Goal: Task Accomplishment & Management: Manage account settings

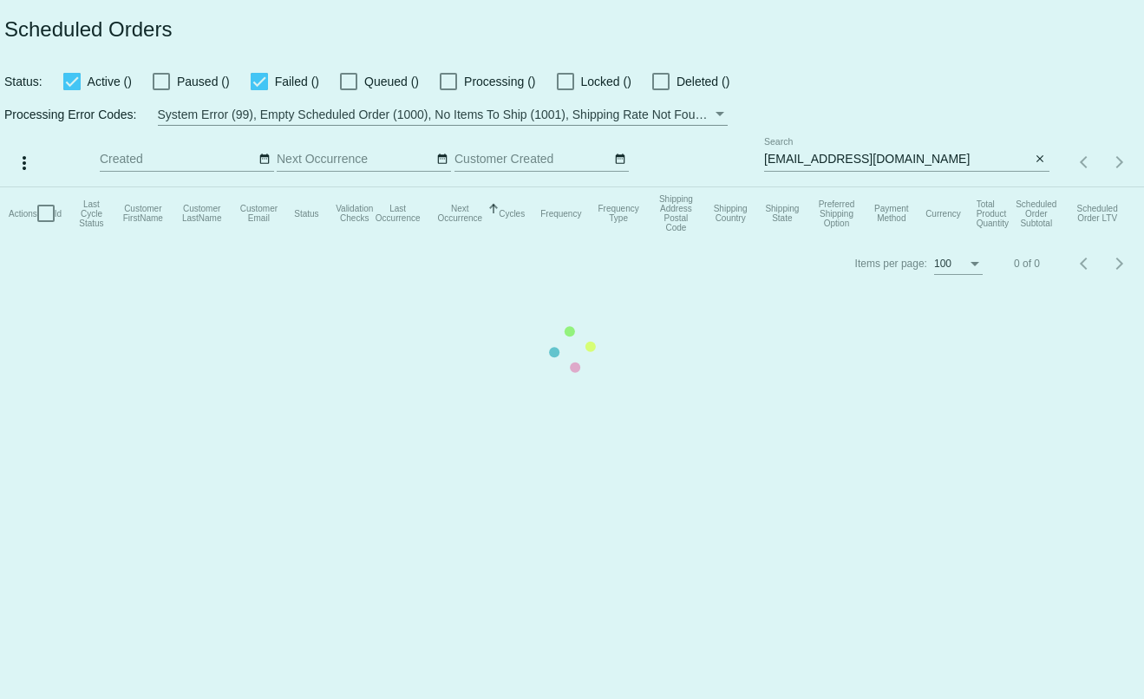
type input "t.leclaire@simplekneads.com"
click at [896, 187] on mat-table "Actions Id Last Cycle Status Customer FirstName Customer LastName Customer Emai…" at bounding box center [572, 213] width 1144 height 52
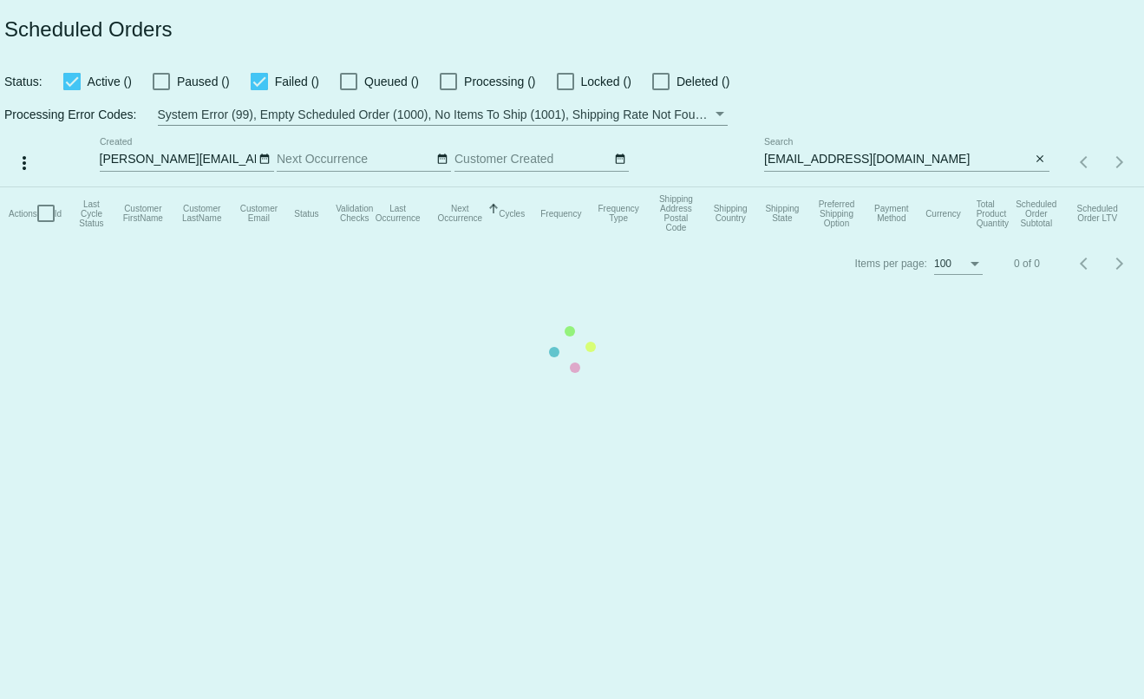
click at [896, 187] on mat-table "Actions Id Last Cycle Status Customer FirstName Customer LastName Customer Emai…" at bounding box center [572, 213] width 1144 height 52
click at [896, 160] on app-dashboard-scheduled-orders "Scheduled Orders Status: Active () Paused () Failed () Queued () Processing () …" at bounding box center [572, 144] width 1144 height 288
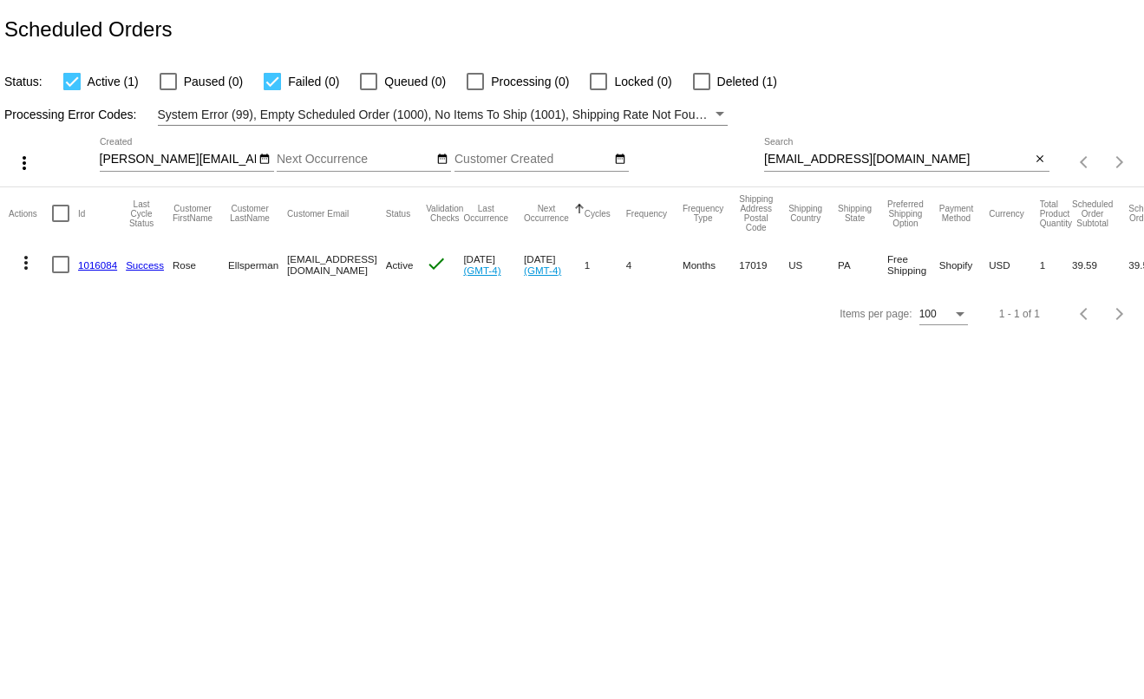
click at [896, 160] on input "rellsper@yahoo.com" at bounding box center [897, 160] width 267 height 14
paste input "Valerie"
paste input "val-cosmo1@cox.net"
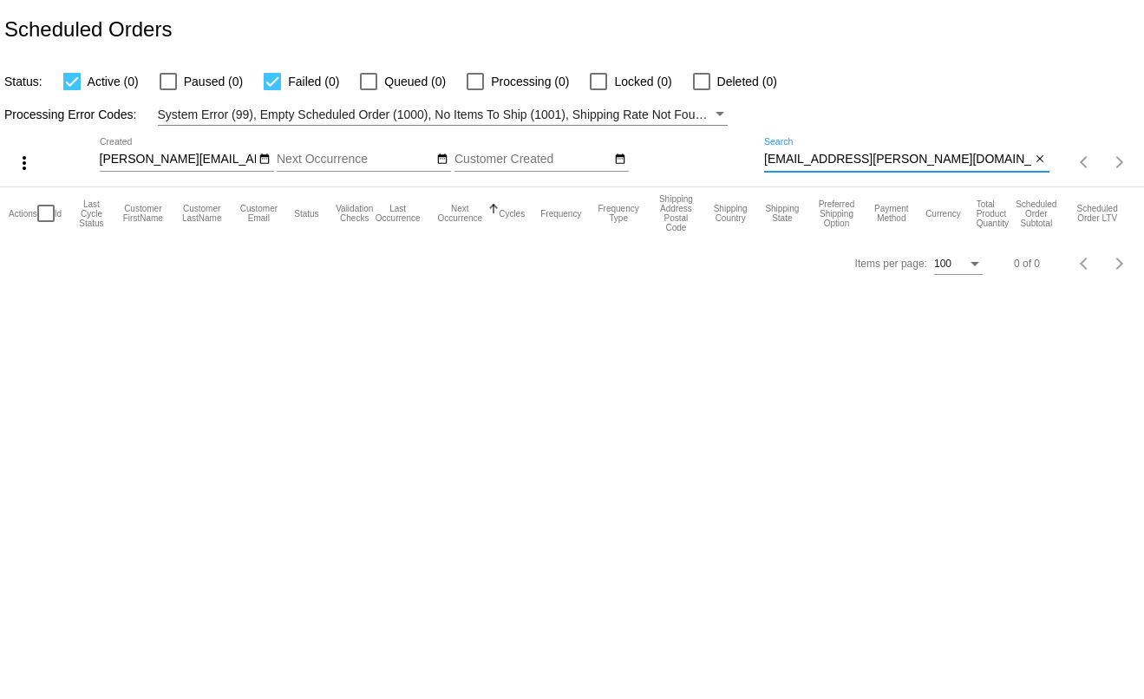
click at [749, 459] on body "Scheduled Orders Status: Active (0) Paused (0) Failed (0) Queued (0) Processing…" at bounding box center [572, 349] width 1144 height 699
drag, startPoint x: 894, startPoint y: 157, endPoint x: 736, endPoint y: 171, distance: 158.4
click at [737, 172] on div "more_vert t.leclaire@simplekneads.com Sep Jan Feb Mar Apr" at bounding box center [572, 157] width 1144 height 62
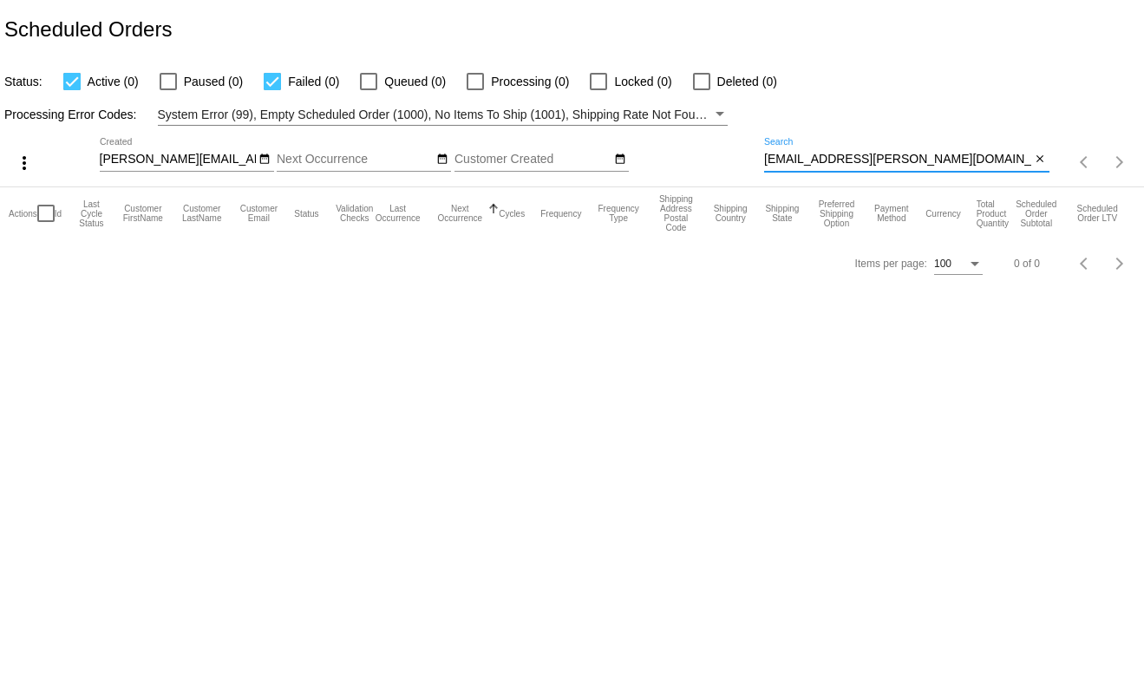
paste input "jtdohse@gmail.com"
drag, startPoint x: 852, startPoint y: 166, endPoint x: 748, endPoint y: 166, distance: 104.1
click at [748, 166] on div "more_vert t.leclaire@simplekneads.com Sep Jan Feb Mar Apr" at bounding box center [572, 157] width 1144 height 62
click at [801, 153] on div "jtdohse@gmail.com Search" at bounding box center [897, 155] width 267 height 34
click at [806, 161] on input "jtdohse@gmail.com" at bounding box center [897, 160] width 267 height 14
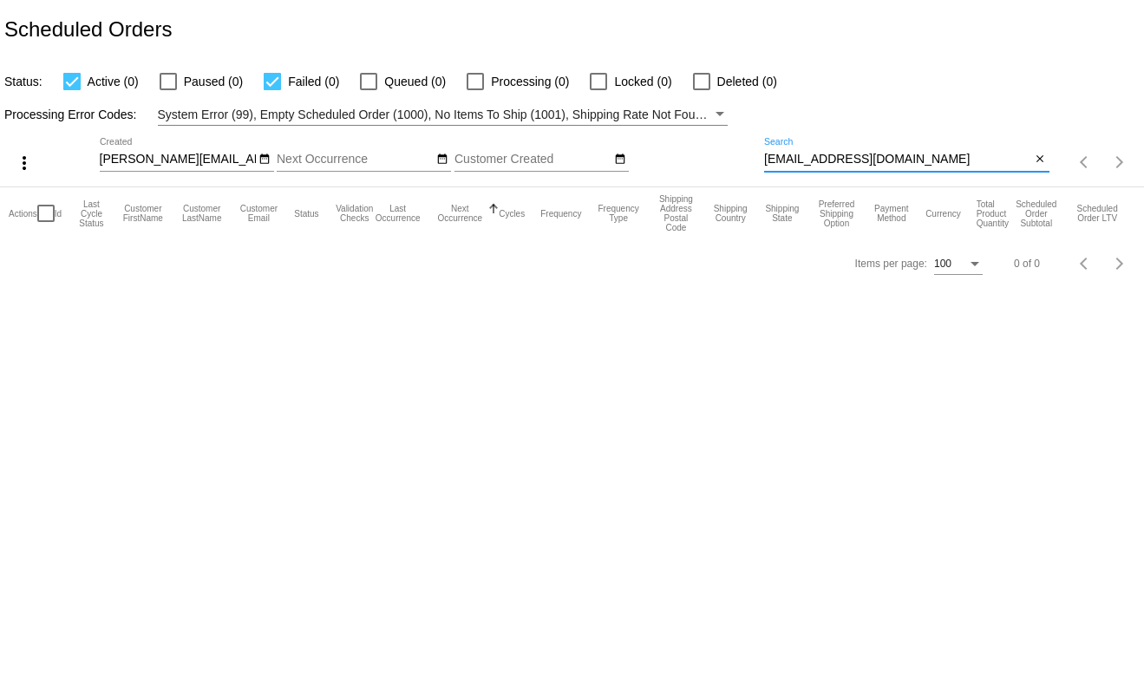
click at [806, 161] on input "jtdohse@gmail.com" at bounding box center [897, 160] width 267 height 14
paste input "meganmdeming"
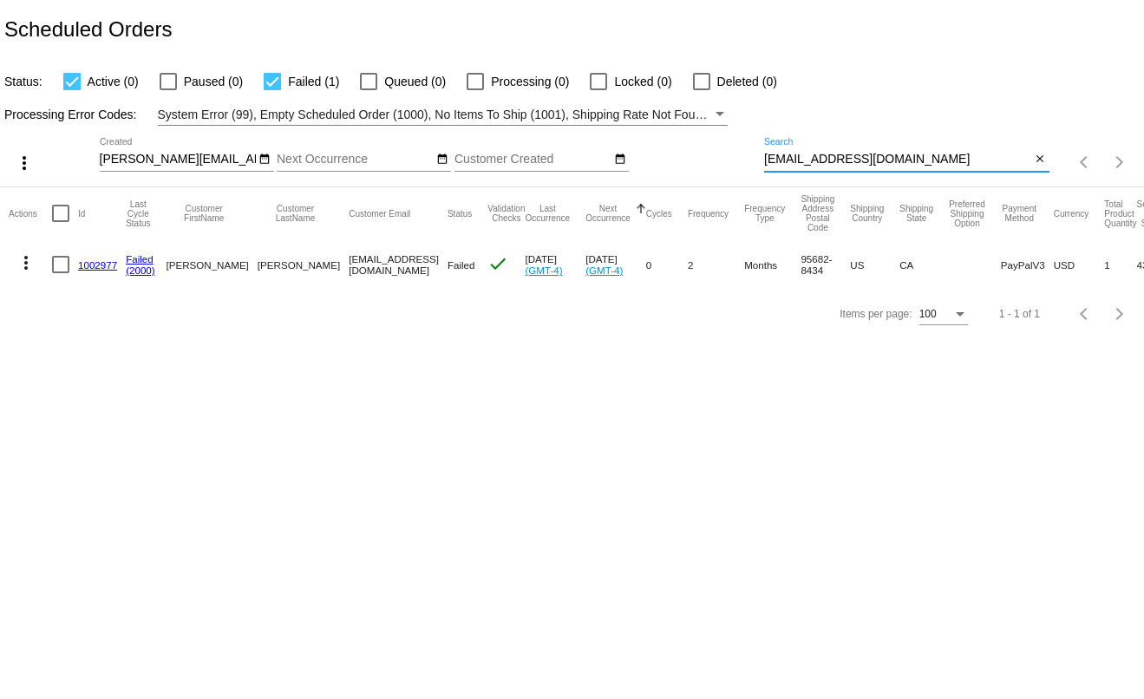
type input "[EMAIL_ADDRESS][DOMAIN_NAME]"
click at [100, 268] on link "1002977" at bounding box center [97, 264] width 39 height 11
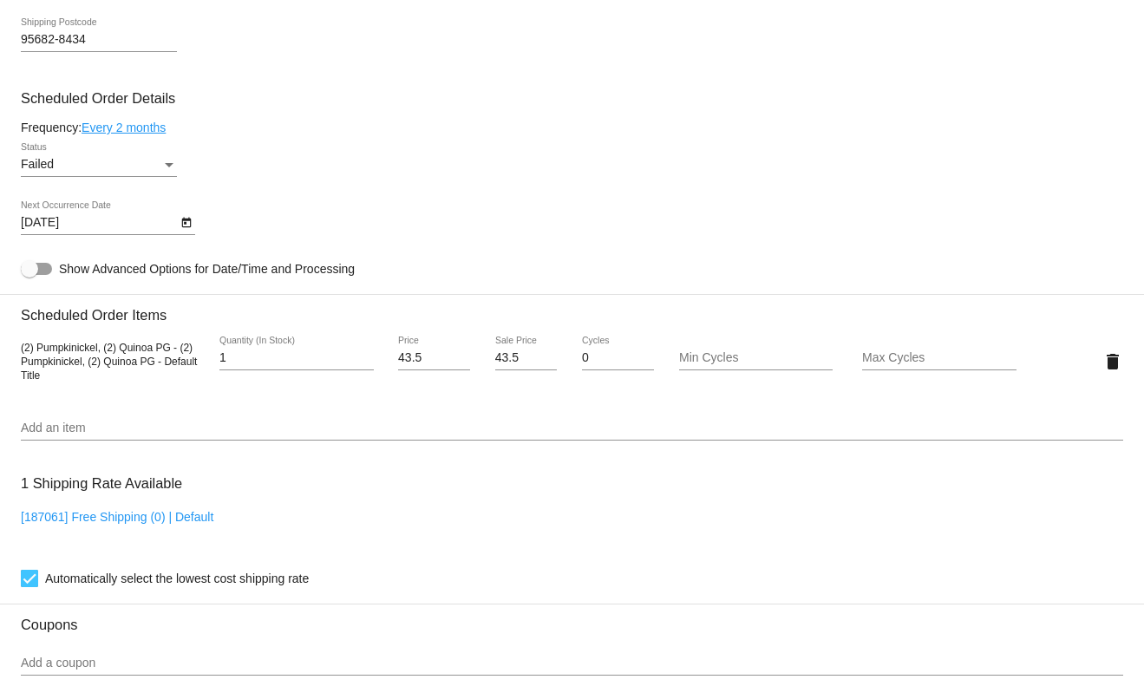
scroll to position [954, 0]
click at [1102, 370] on mat-icon "delete" at bounding box center [1112, 359] width 21 height 21
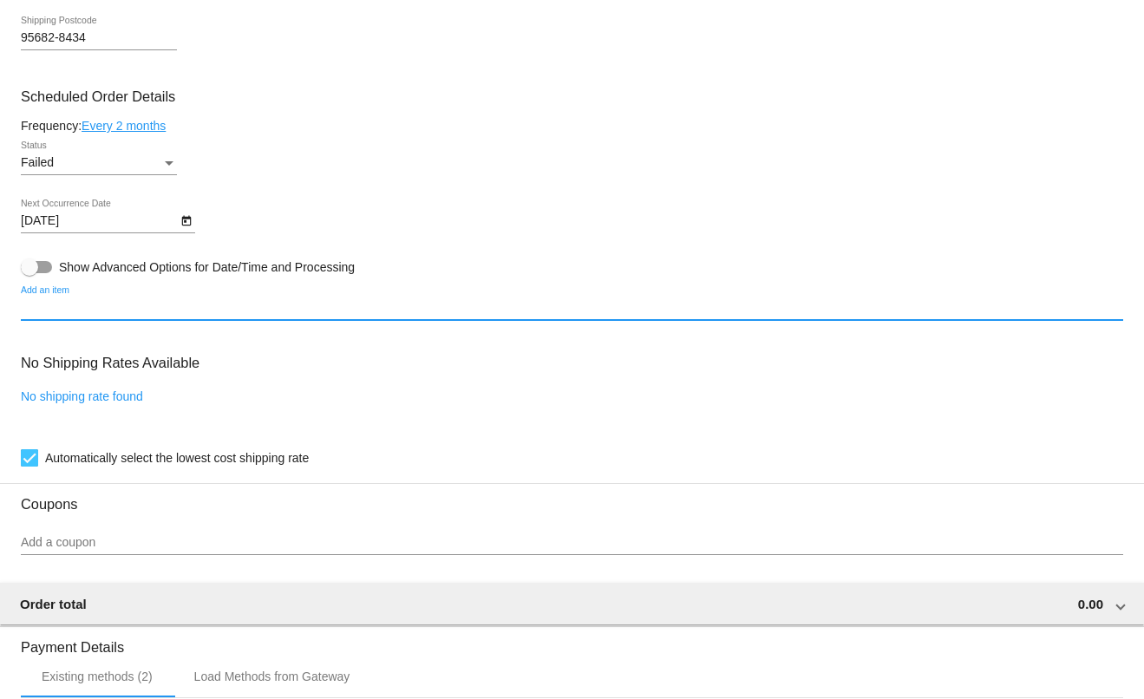
click at [130, 315] on input "Add an item" at bounding box center [572, 308] width 1102 height 14
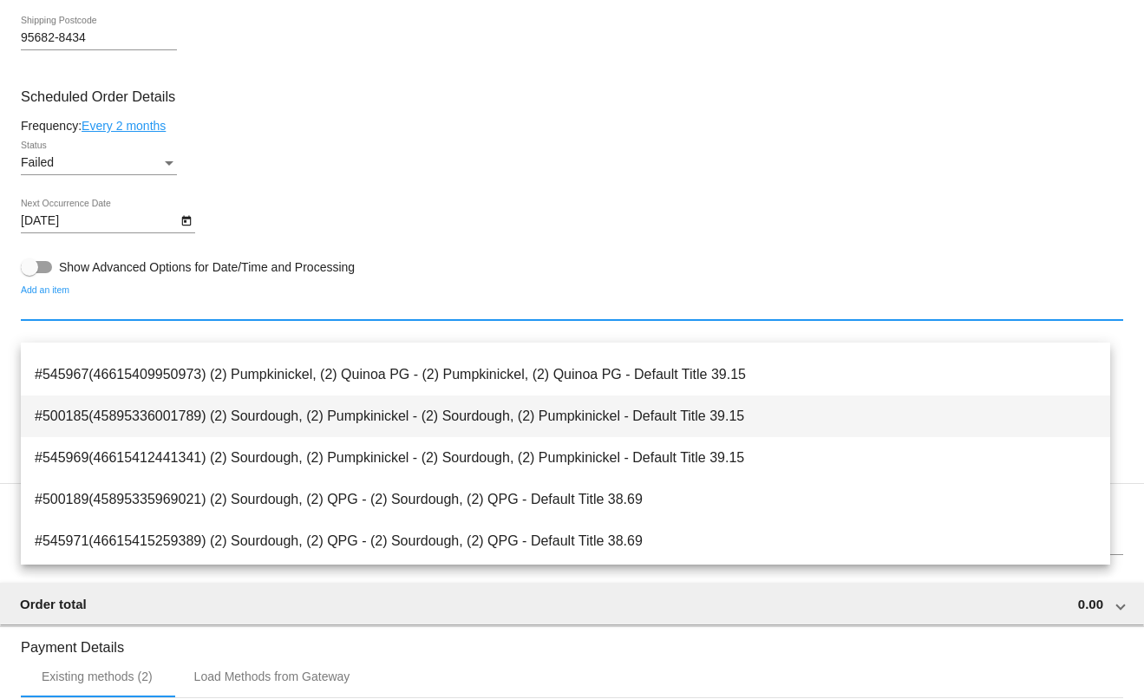
scroll to position [0, 0]
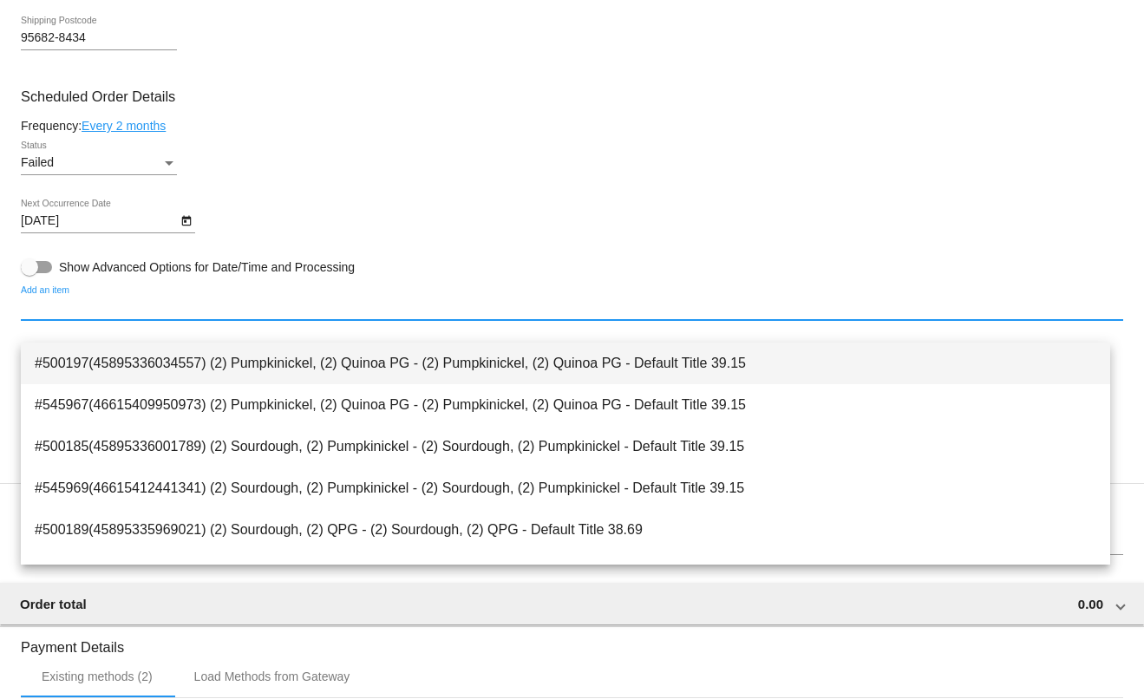
click at [240, 358] on span "#500197(45895336034557) (2) Pumpkinickel, (2) Quinoa PG - (2) Pumpkinickel, (2)…" at bounding box center [565, 364] width 1061 height 42
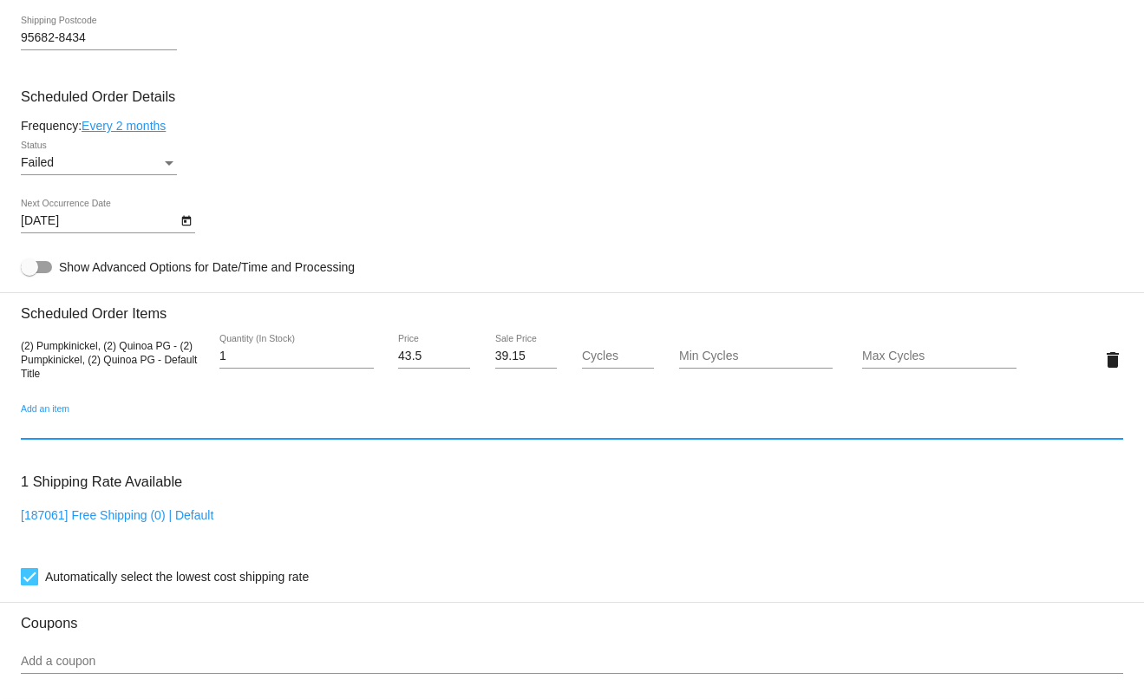
click at [503, 363] on input "39.15" at bounding box center [526, 356] width 62 height 14
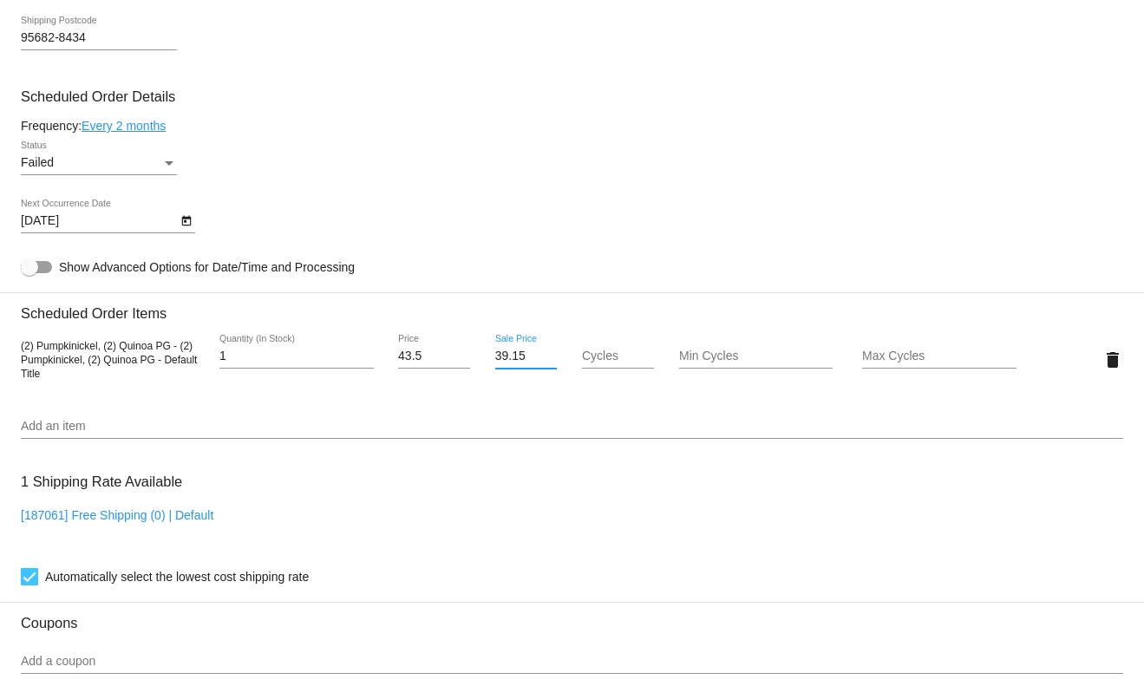
click at [503, 363] on input "39.15" at bounding box center [526, 356] width 62 height 14
paste input "3.24"
type input "33.24"
click at [565, 414] on mat-card "Customer 6107235: Megan Deming meganmdeming@gmail.com Customer Shipping Enter S…" at bounding box center [572, 318] width 1144 height 1734
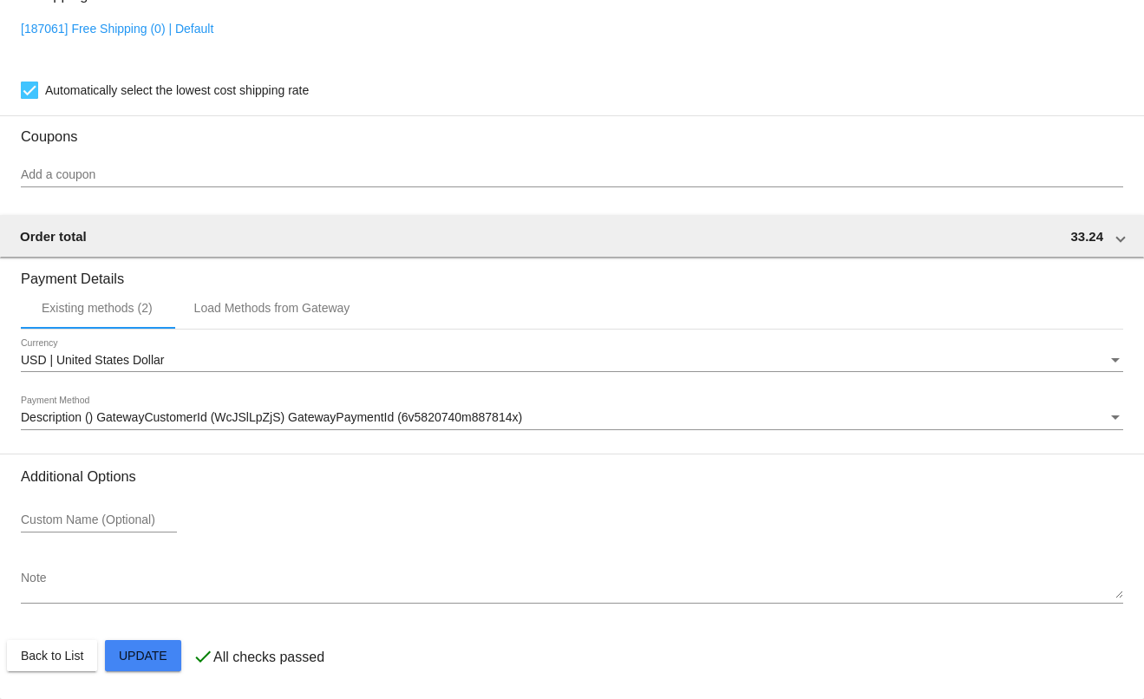
scroll to position [1470, 0]
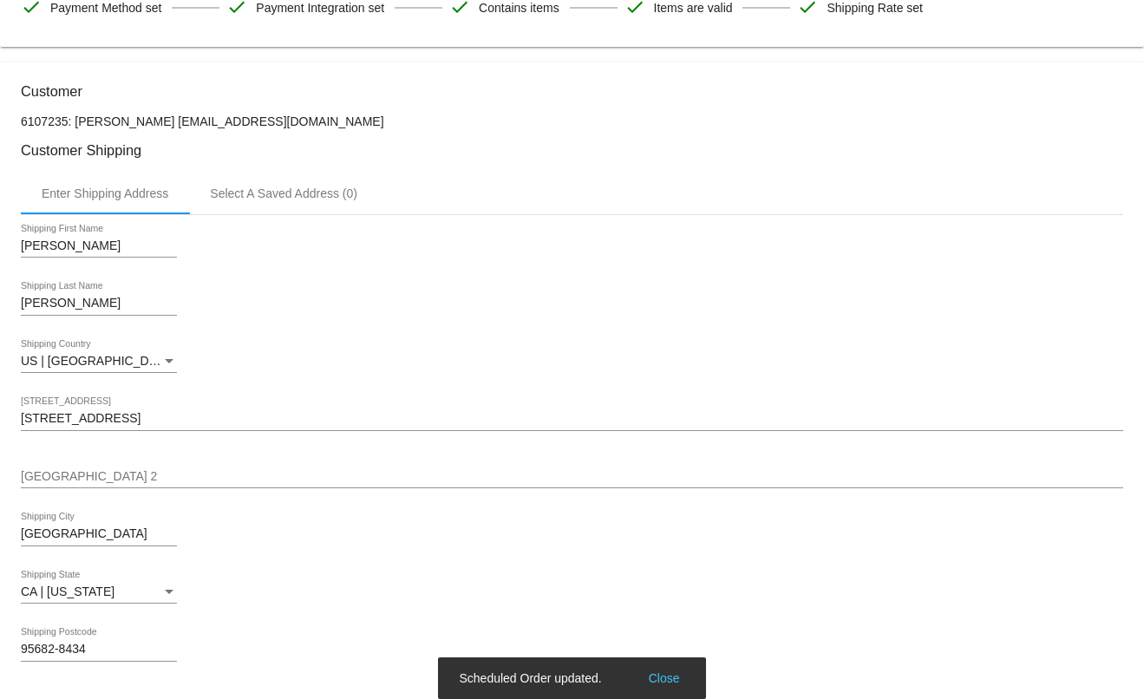
scroll to position [0, 0]
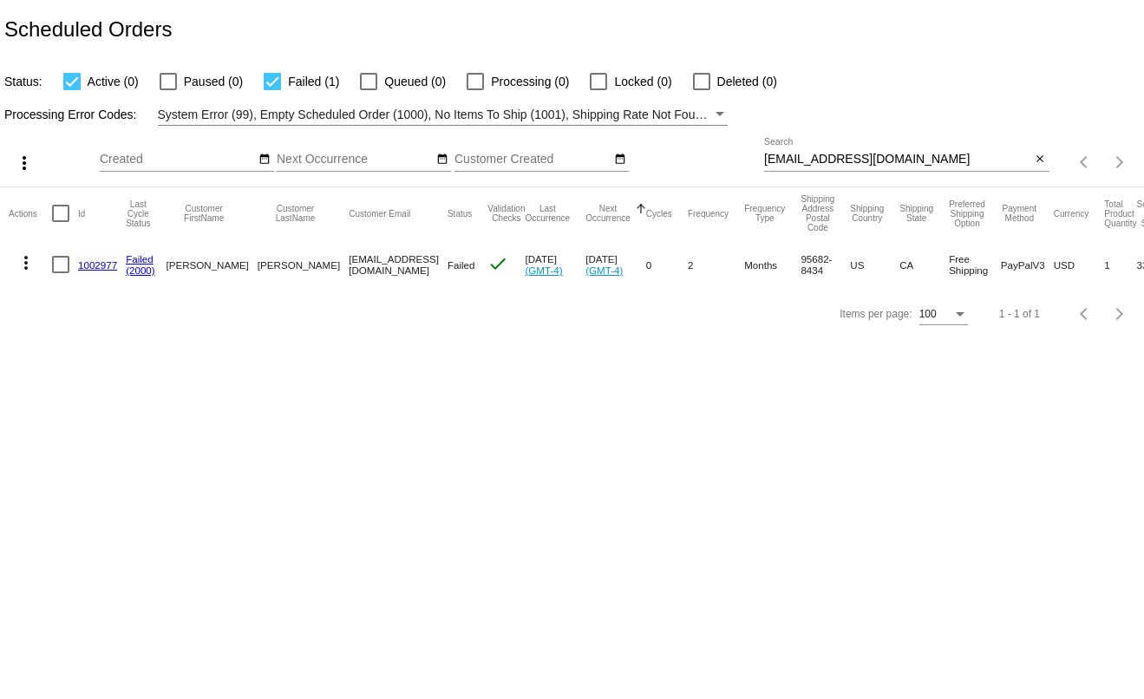
type input "t.leclaire@simplekneads.com"
drag, startPoint x: 937, startPoint y: 153, endPoint x: 737, endPoint y: 151, distance: 199.5
click at [737, 151] on div "more_vert t.leclaire@simplekneads.com Sep Jan Feb Mar Apr" at bounding box center [572, 157] width 1144 height 62
click at [870, 156] on input "meganmdeming@gmail.com" at bounding box center [897, 160] width 267 height 14
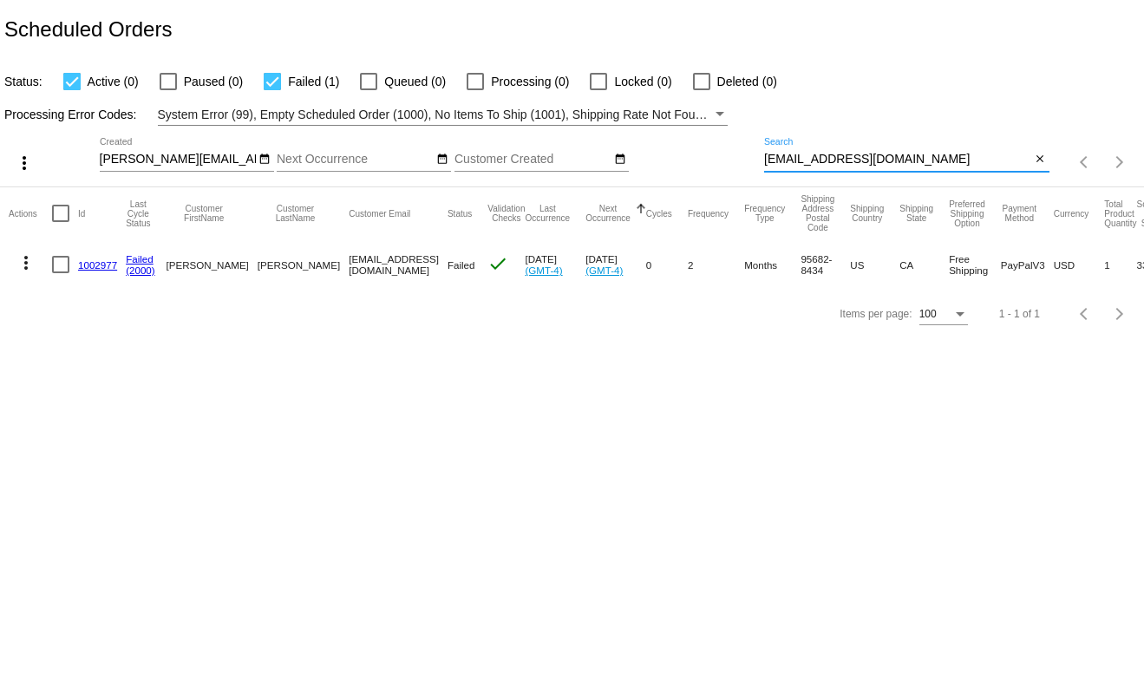
click at [870, 156] on input "[EMAIL_ADDRESS][DOMAIN_NAME]" at bounding box center [897, 160] width 267 height 14
click at [739, 307] on div "Items per page: 100 1 - 1 of 1" at bounding box center [572, 314] width 1144 height 49
click at [100, 264] on link "1002977" at bounding box center [97, 264] width 39 height 11
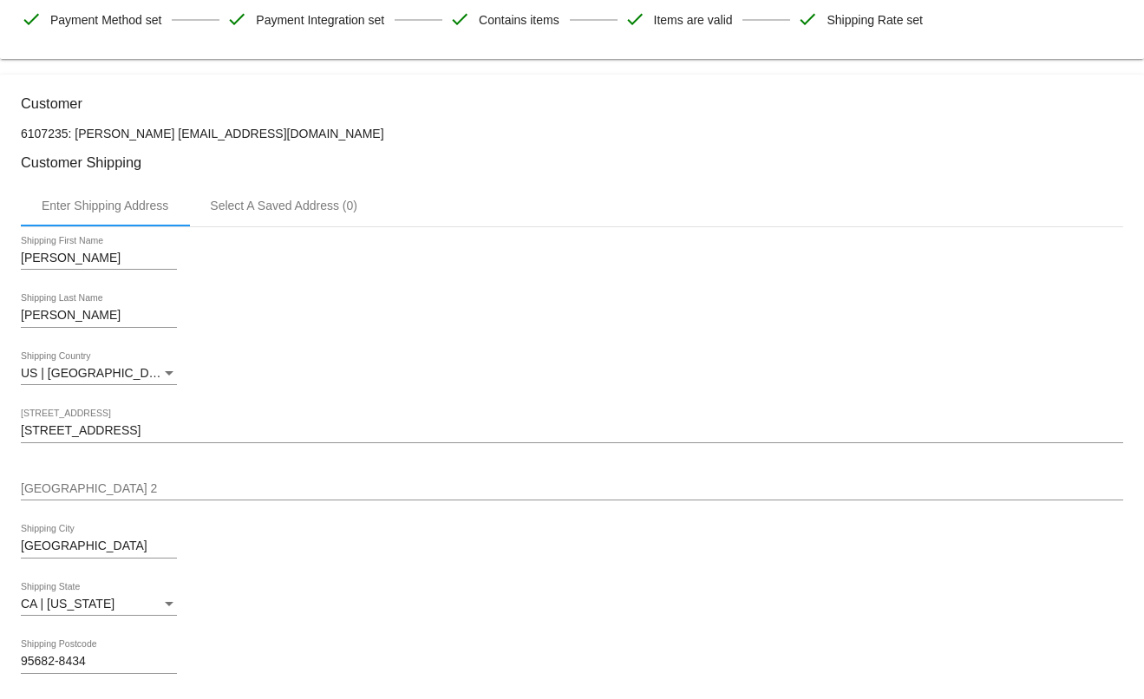
scroll to position [1470, 0]
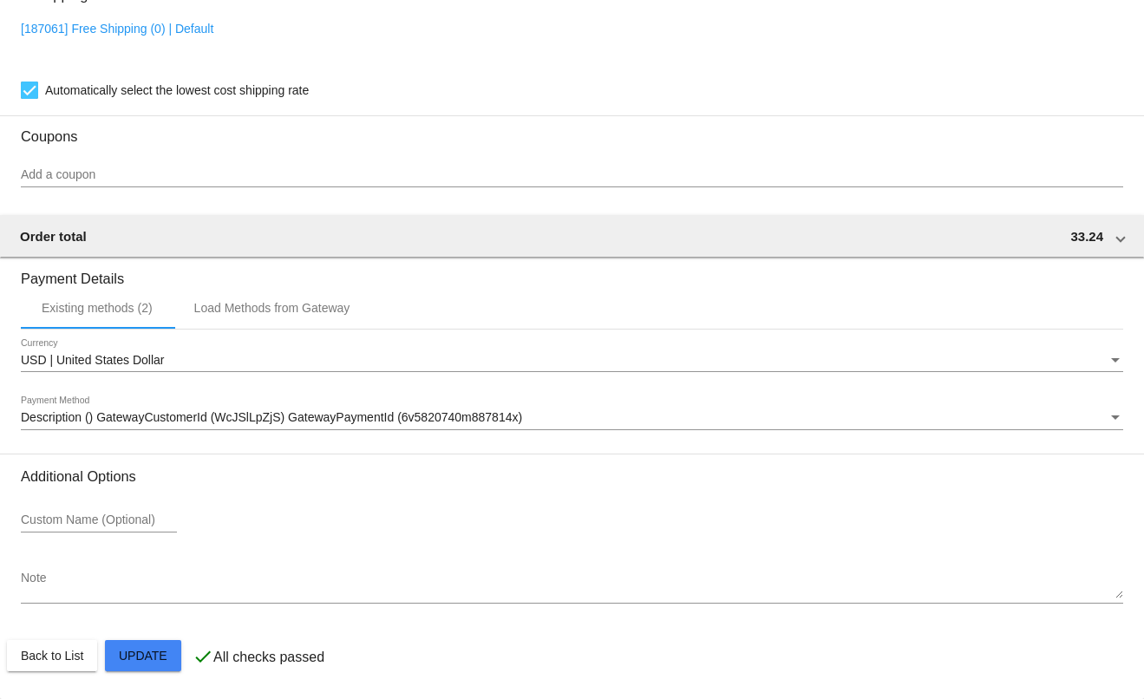
click at [316, 415] on span "Description () GatewayCustomerId (WcJSlLpZjS) GatewayPaymentId (6v5820740m88781…" at bounding box center [271, 417] width 501 height 14
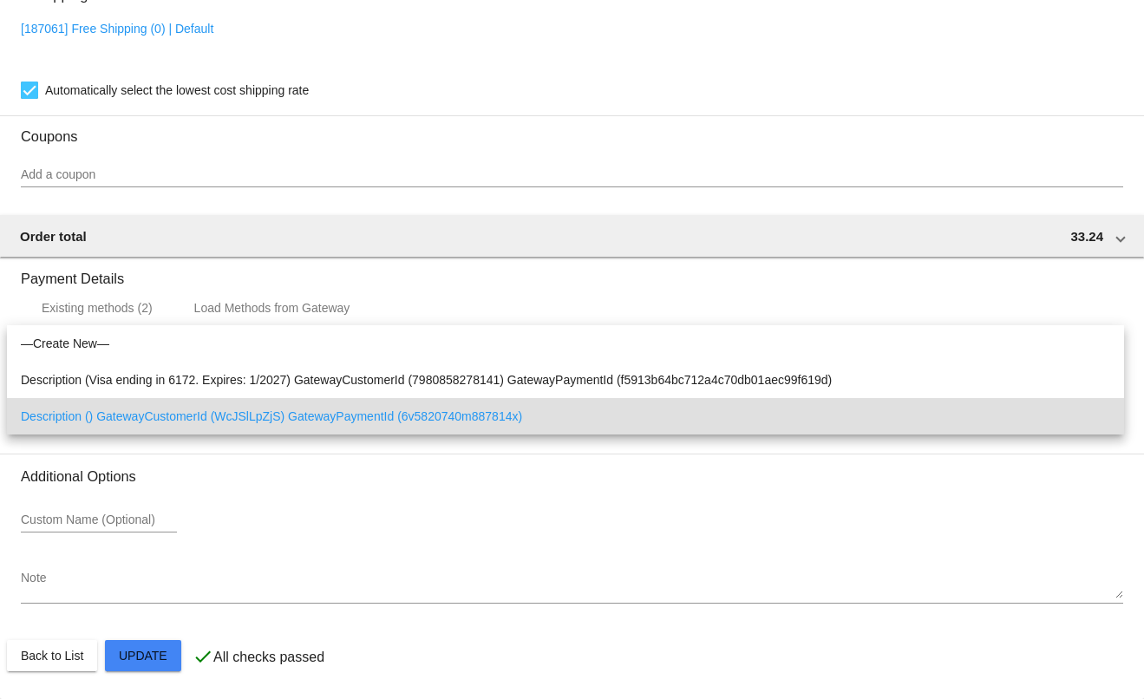
click at [329, 464] on div at bounding box center [572, 349] width 1144 height 699
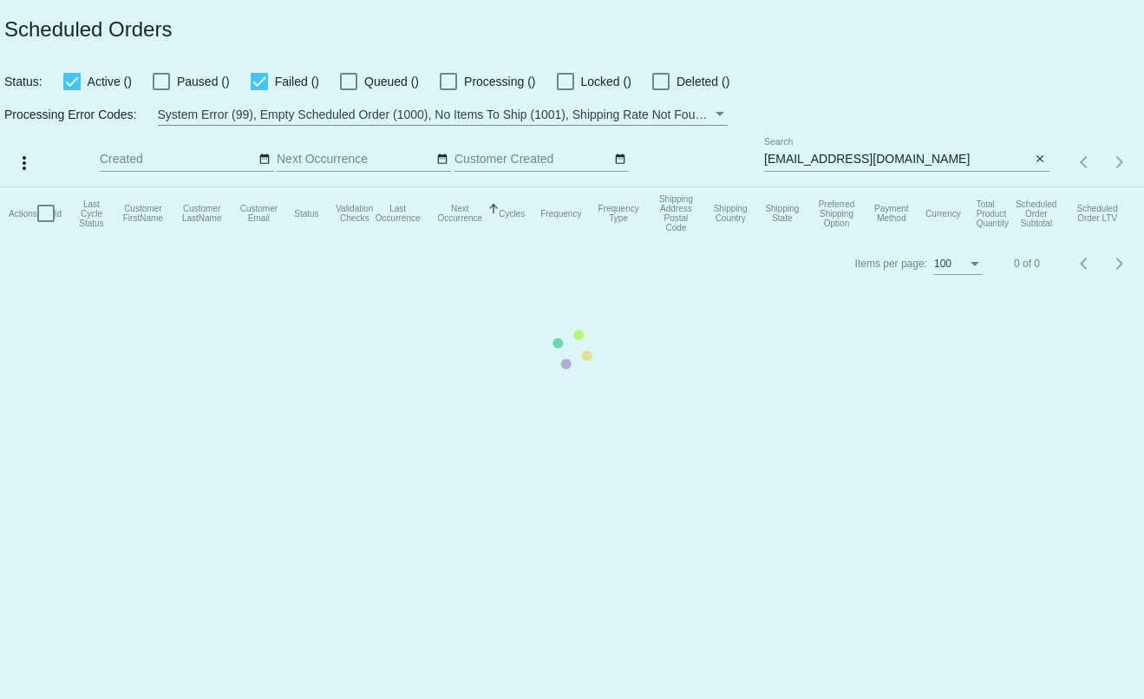
type input "[PERSON_NAME][EMAIL_ADDRESS][DOMAIN_NAME]"
